Goal: Information Seeking & Learning: Compare options

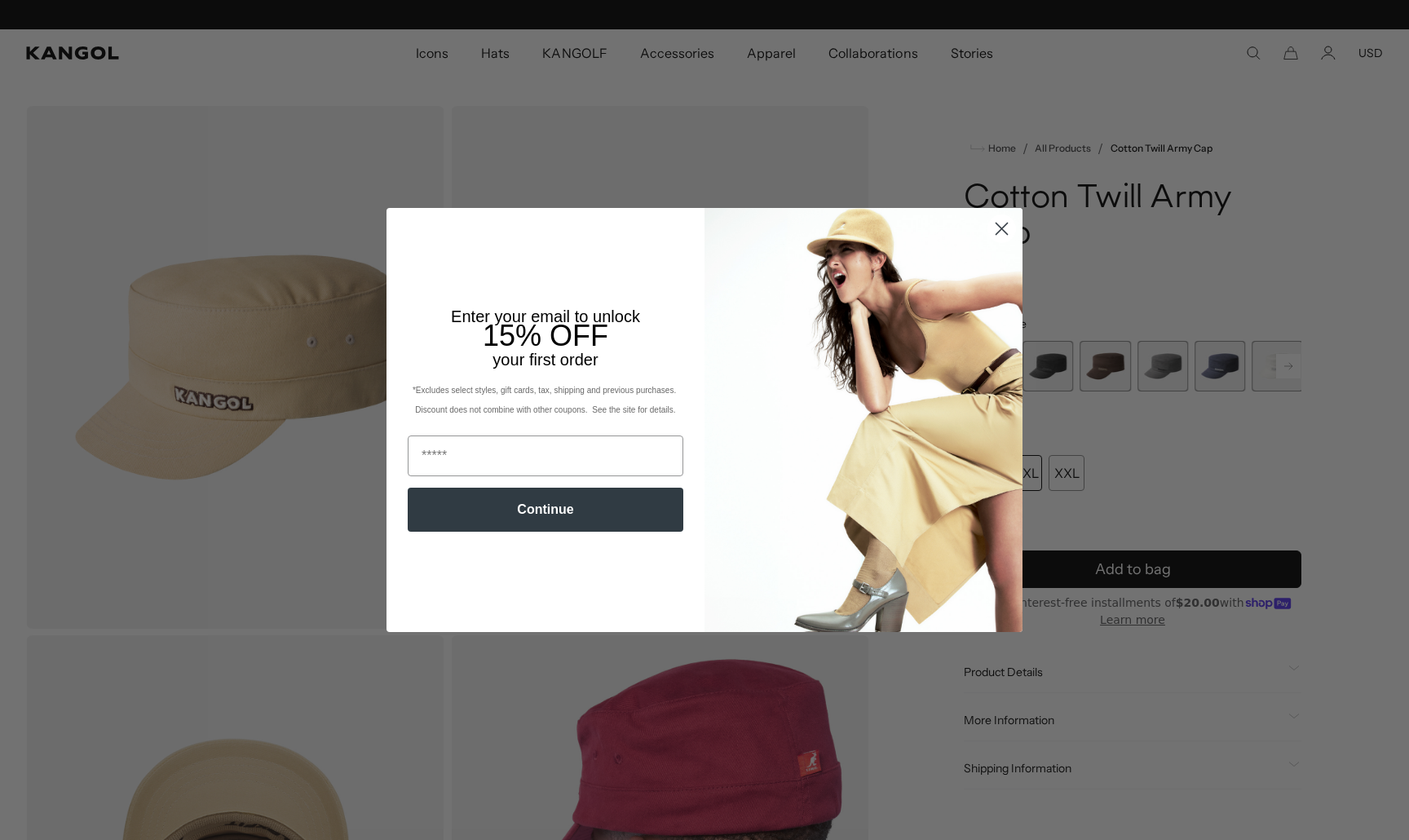
scroll to position [0, 336]
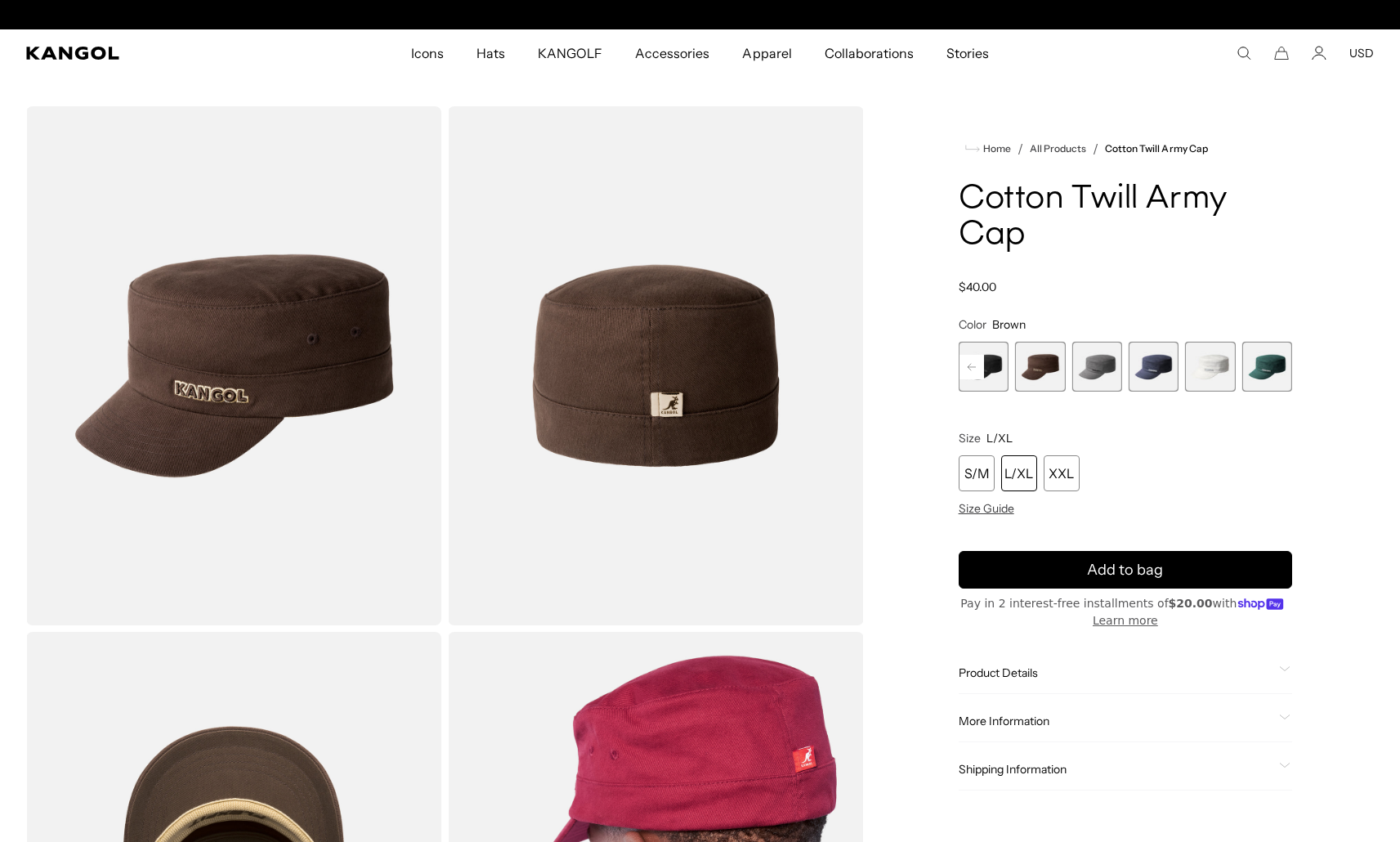
scroll to position [0, 337]
